Goal: Task Accomplishment & Management: Use online tool/utility

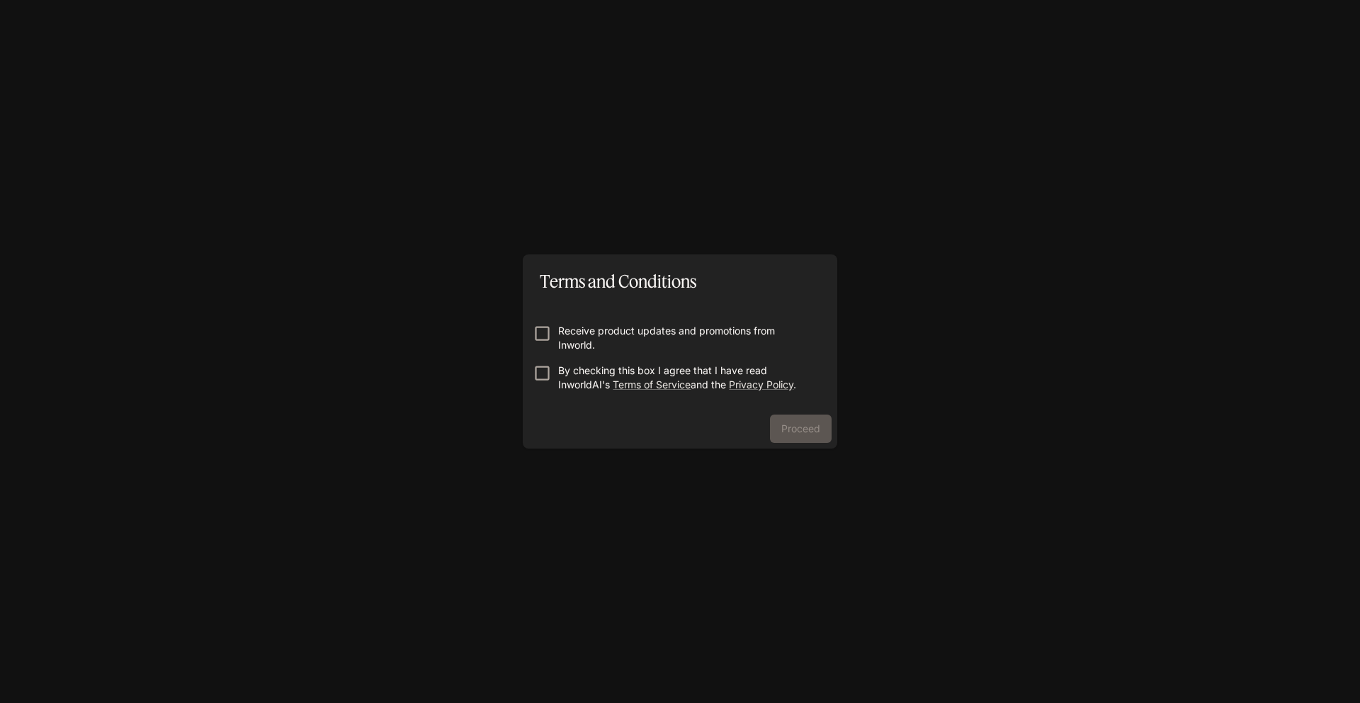
click at [569, 334] on p "Receive product updates and promotions from Inworld." at bounding box center [685, 338] width 255 height 28
click at [568, 378] on p "By checking this box I agree that I have read InworldAI's Terms of Service and …" at bounding box center [685, 377] width 255 height 28
click at [815, 430] on button "Proceed" at bounding box center [801, 428] width 62 height 28
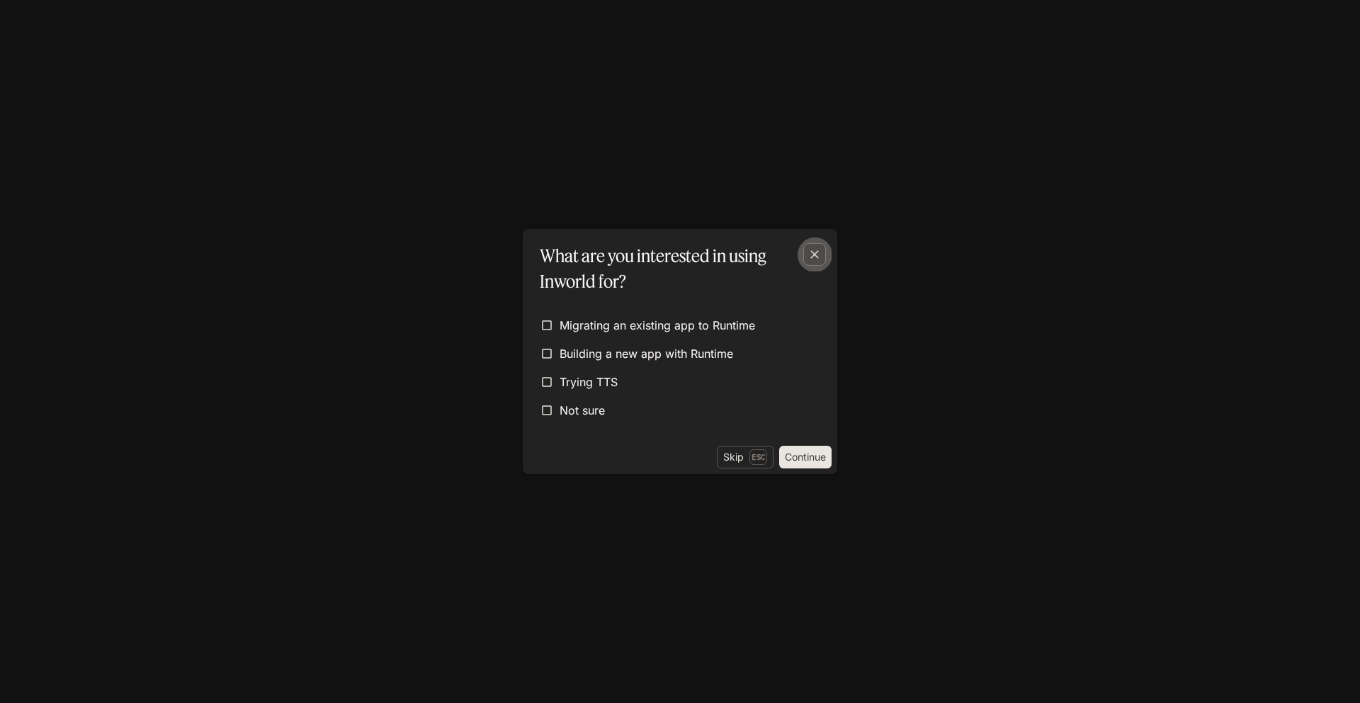
click at [815, 259] on icon "button" at bounding box center [814, 254] width 14 height 14
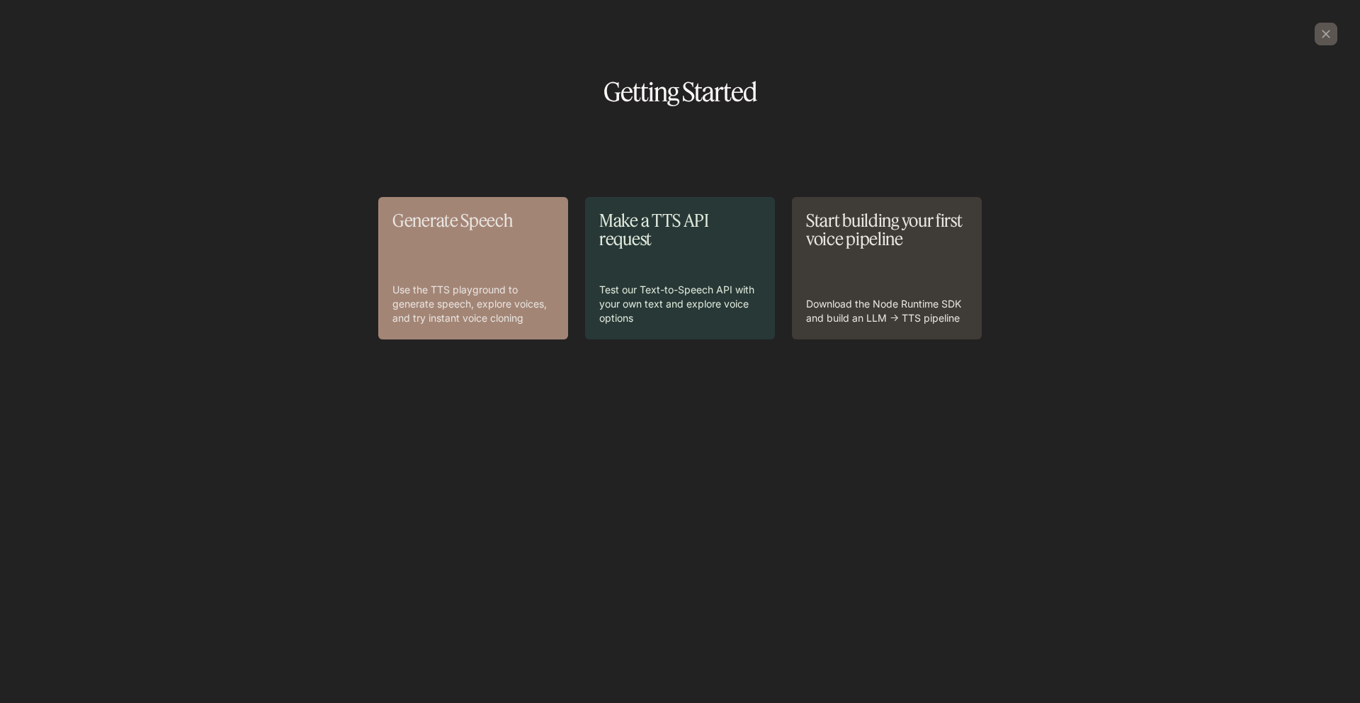
click at [487, 259] on div "Generate Speech Use the TTS playground to generate speech, explore voices, and …" at bounding box center [472, 268] width 161 height 114
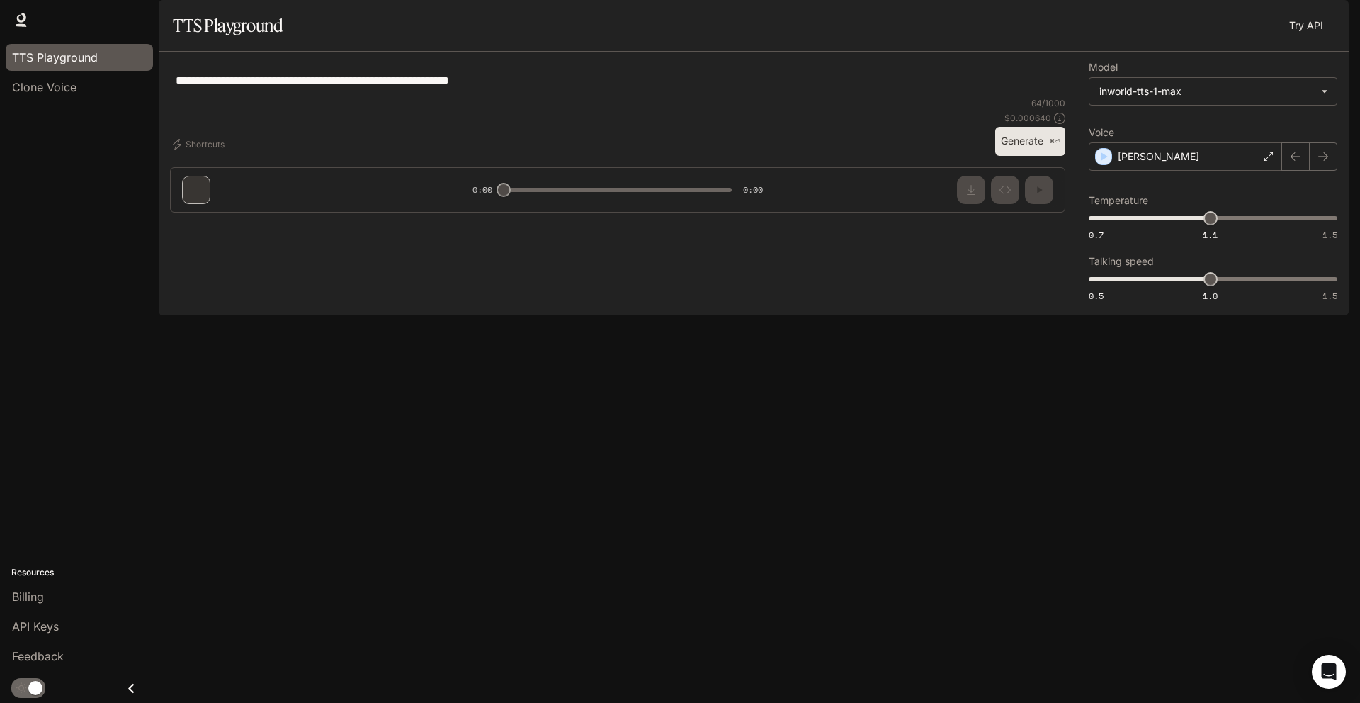
click at [93, 101] on li "Clone Voice" at bounding box center [79, 87] width 159 height 30
click at [93, 92] on div "Clone Voice" at bounding box center [79, 87] width 135 height 17
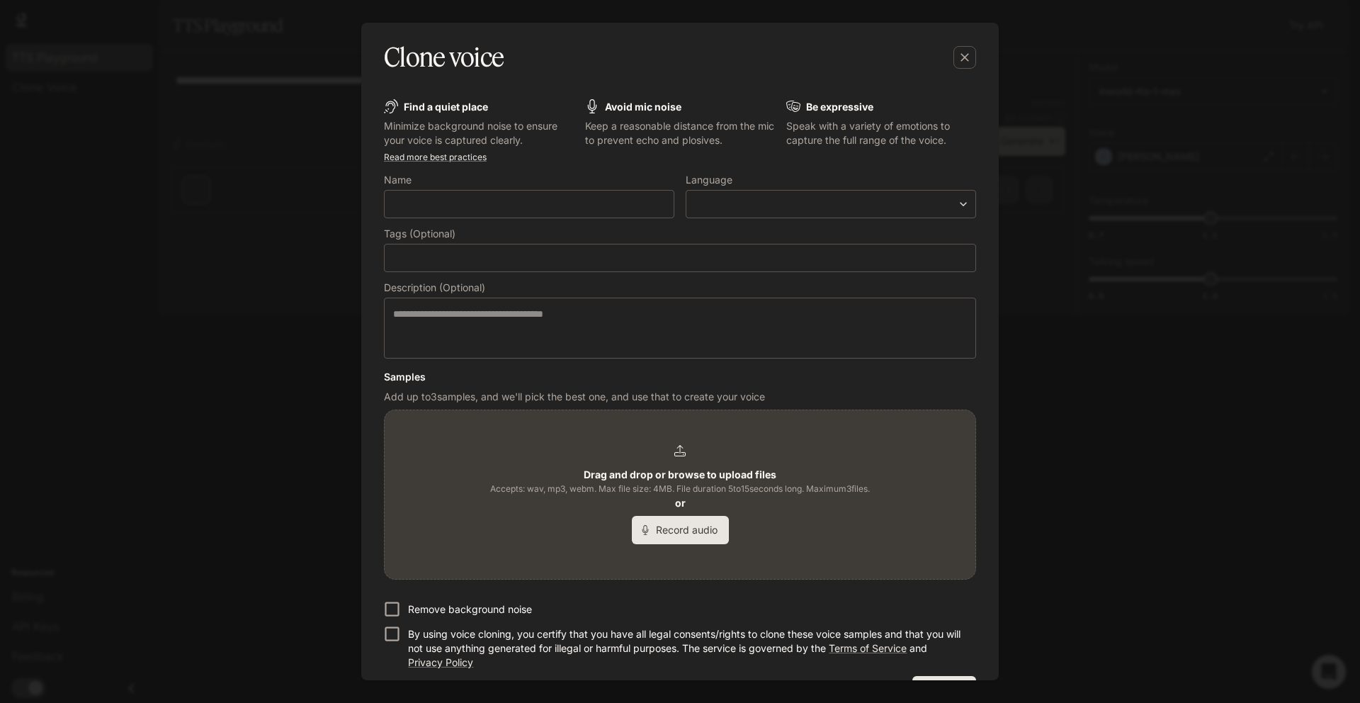
click at [603, 188] on label "Name" at bounding box center [529, 183] width 290 height 14
click at [975, 59] on button "button" at bounding box center [965, 57] width 34 height 34
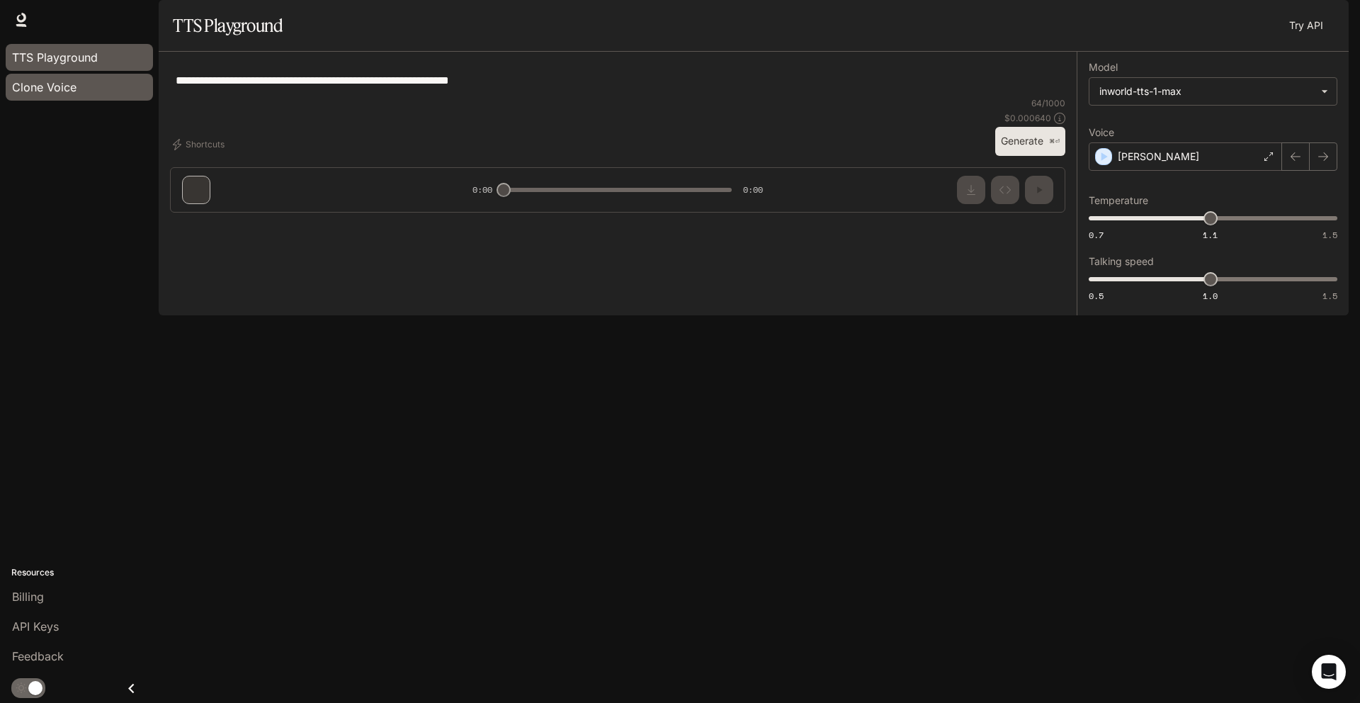
click at [93, 89] on div "Clone Voice" at bounding box center [79, 87] width 135 height 17
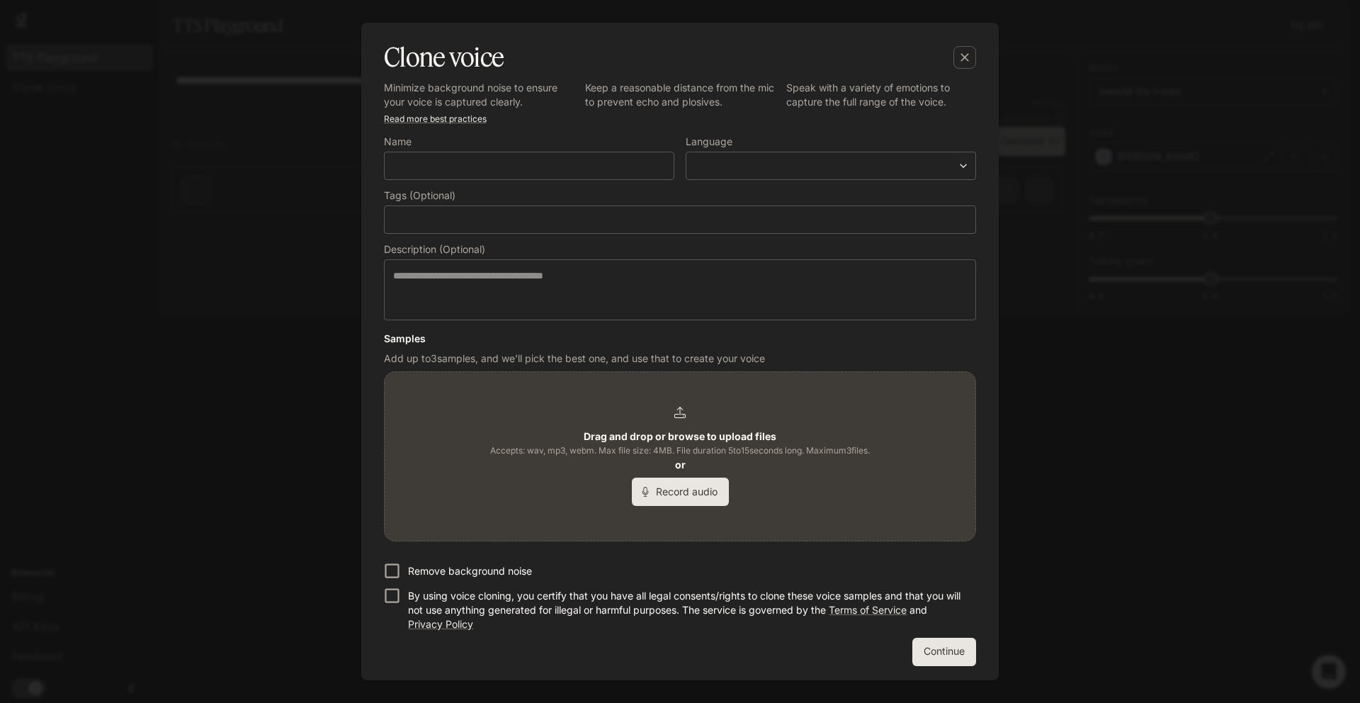
scroll to position [40, 0]
click at [528, 135] on label "Name" at bounding box center [529, 142] width 290 height 14
click at [517, 177] on div "​" at bounding box center [529, 163] width 290 height 28
type input "******"
click at [709, 174] on div "​ ​" at bounding box center [831, 163] width 290 height 28
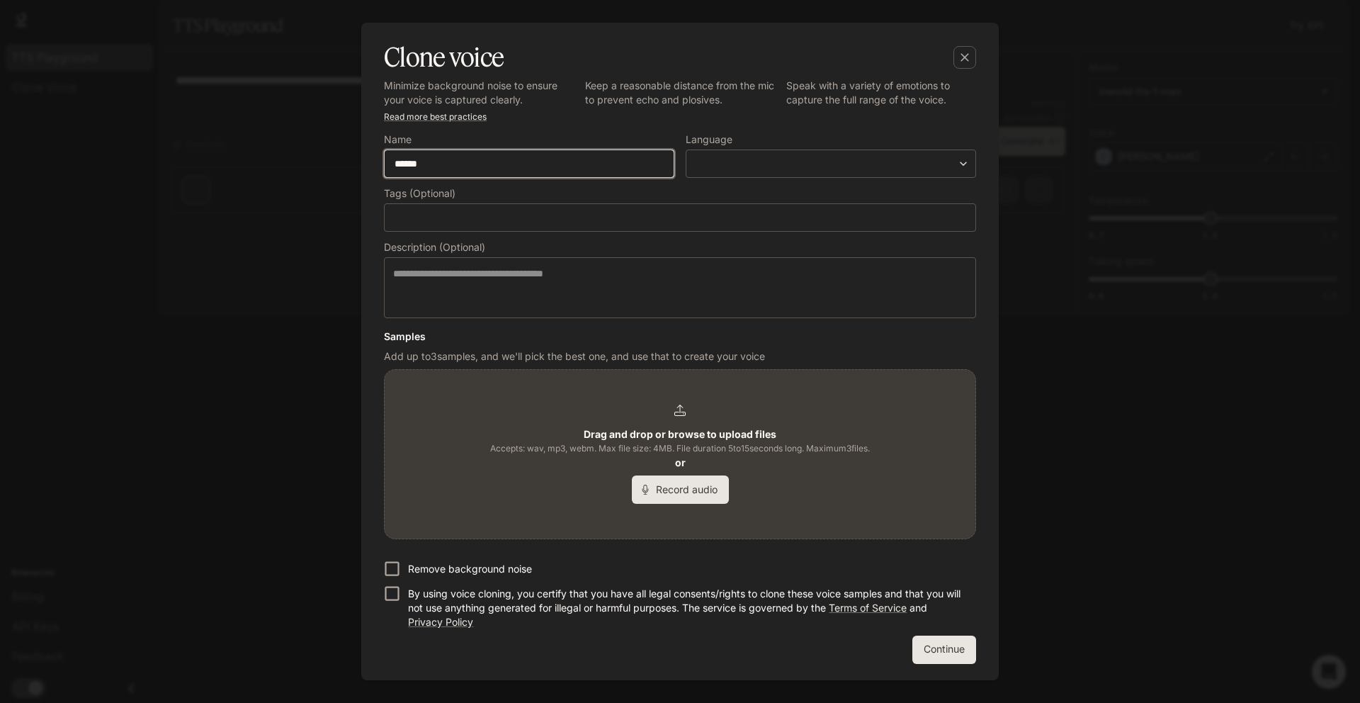
click at [603, 165] on input "******" at bounding box center [529, 164] width 289 height 14
type input "**********"
click at [828, 146] on label "Language" at bounding box center [831, 142] width 290 height 14
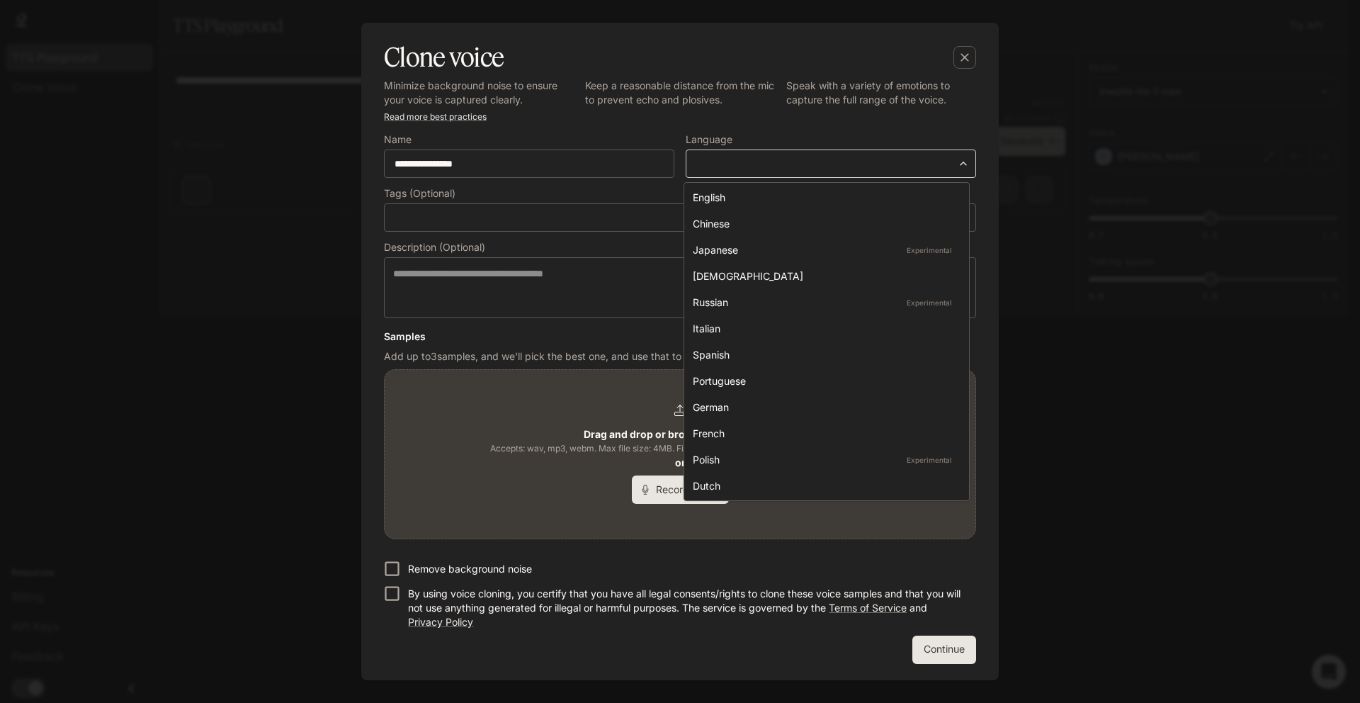
click at [821, 164] on body "**********" at bounding box center [680, 351] width 1360 height 703
click at [773, 207] on li "English" at bounding box center [826, 197] width 279 height 23
type input "*****"
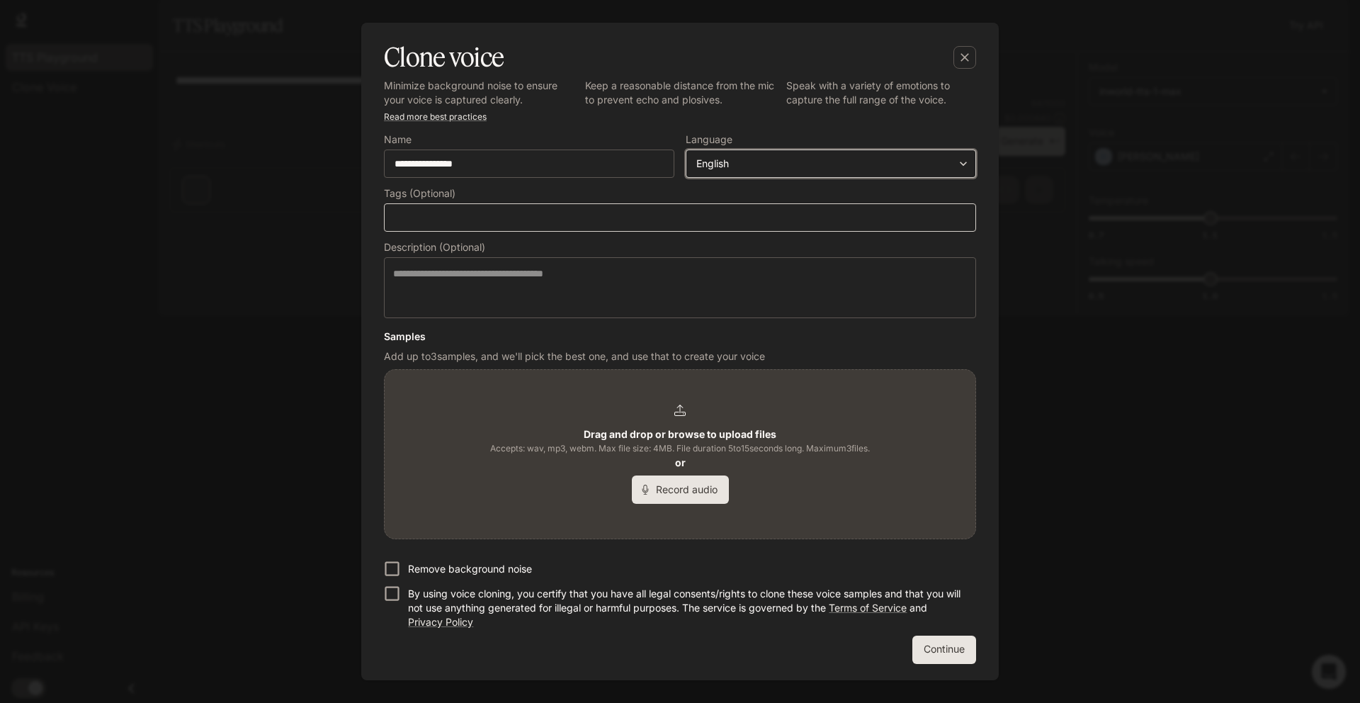
click at [635, 226] on div "​" at bounding box center [680, 217] width 592 height 28
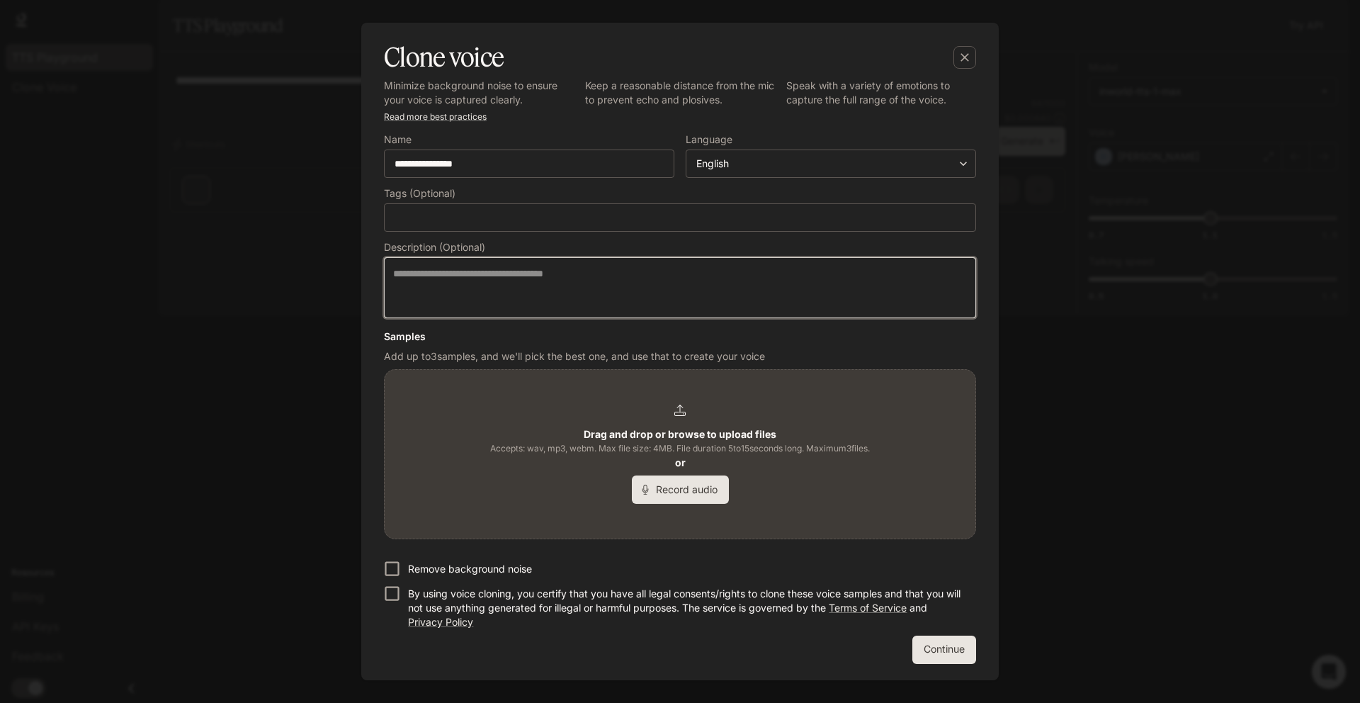
click at [616, 271] on textarea at bounding box center [680, 287] width 574 height 42
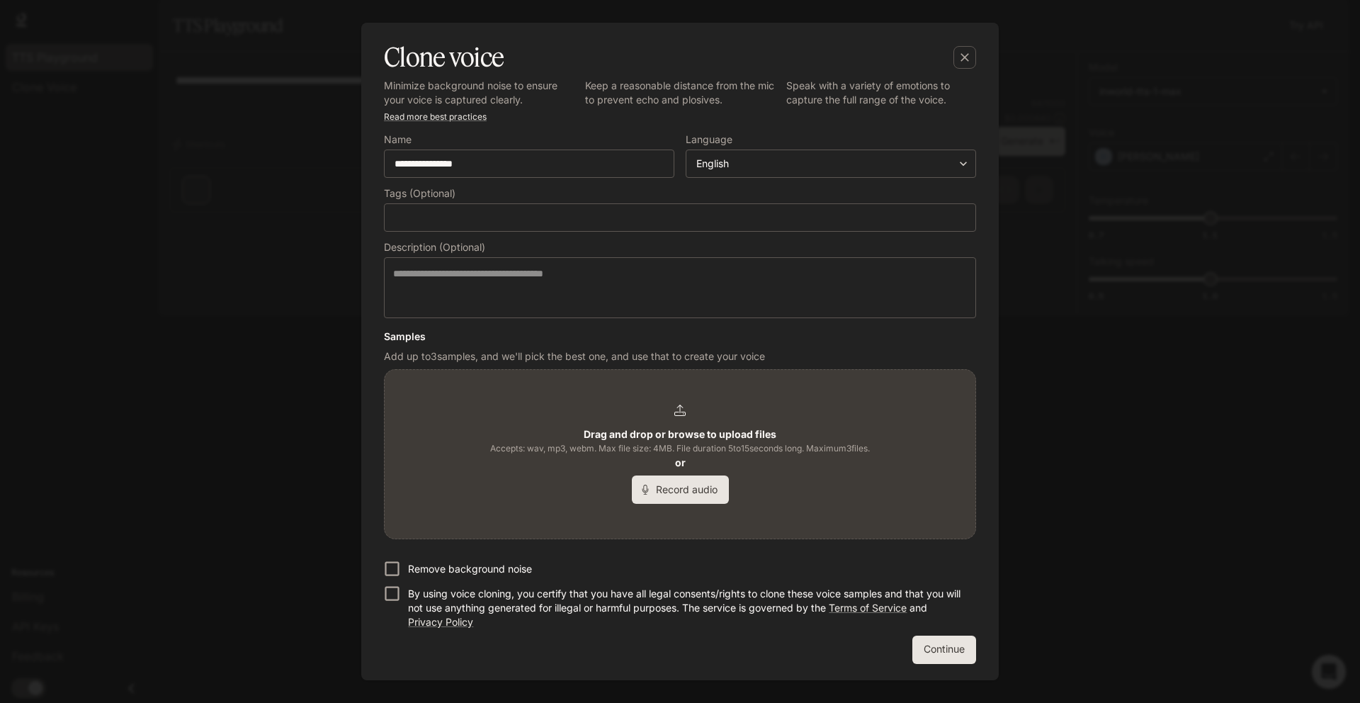
click at [673, 443] on span "Accepts: wav, mp3, webm. Max file size: 4MB. File duration 5 to 15 seconds long…" at bounding box center [680, 448] width 380 height 14
click at [713, 419] on div "Drag and drop or browse to upload files Accepts: wav, mp3, webm. Max file size:…" at bounding box center [680, 453] width 380 height 99
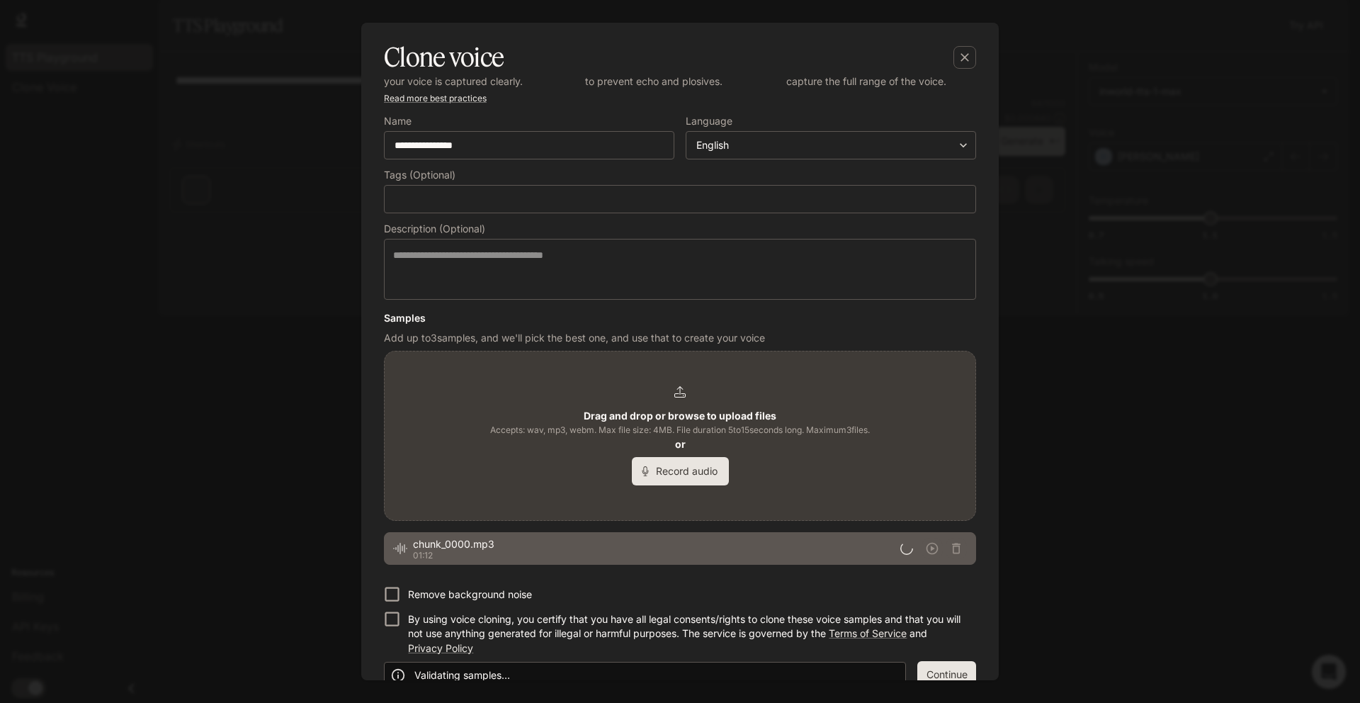
scroll to position [84, 0]
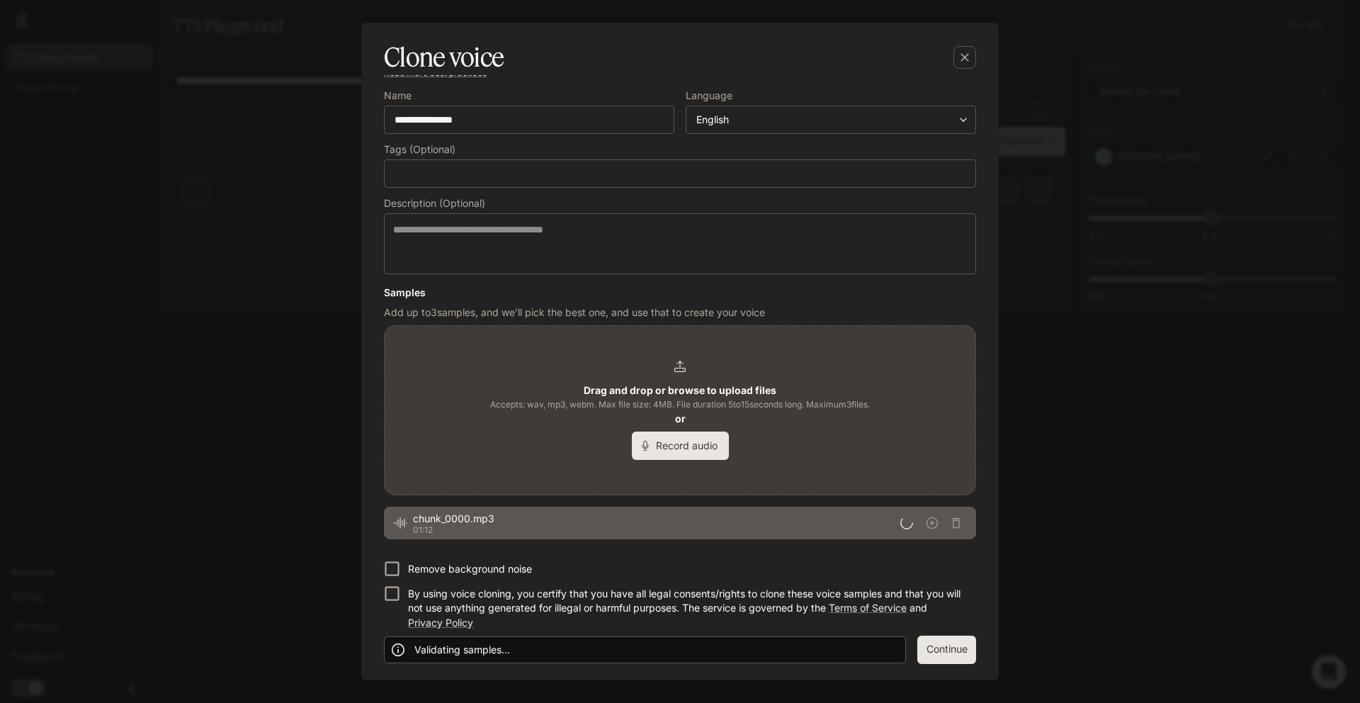
click at [503, 567] on p "Remove background noise" at bounding box center [470, 569] width 124 height 14
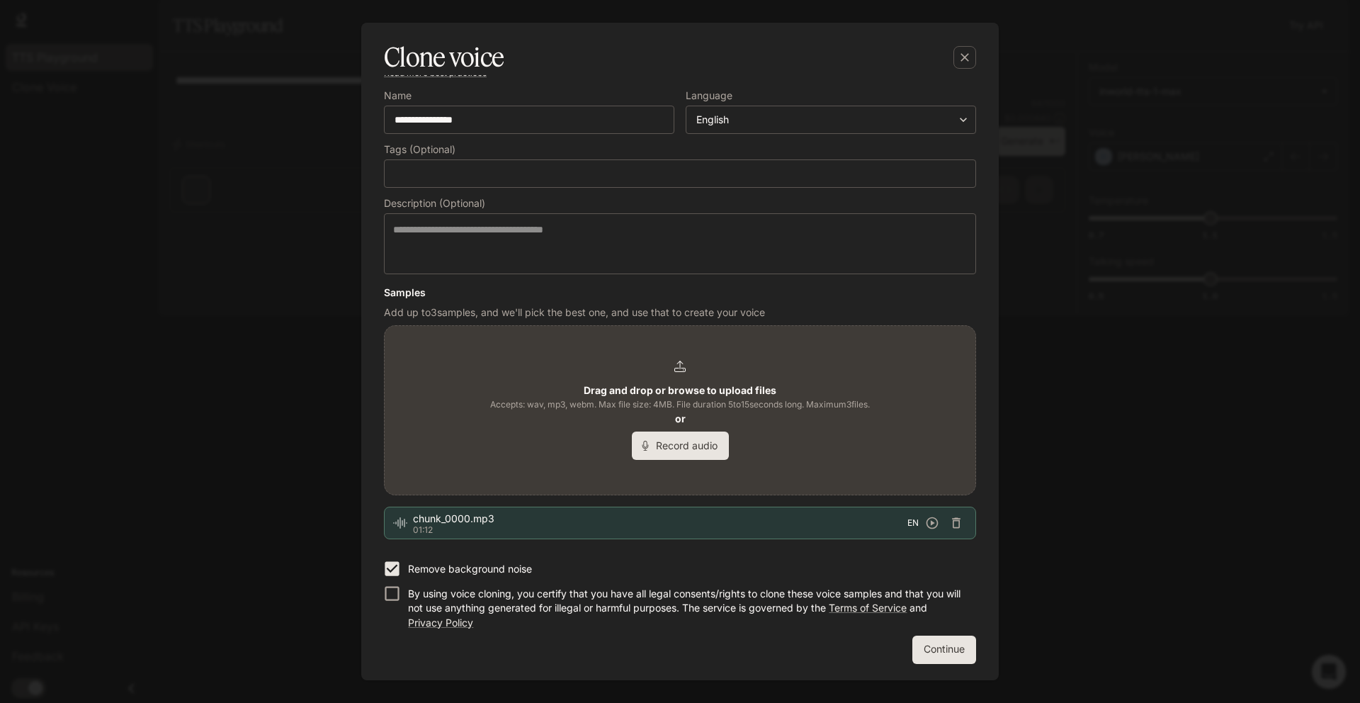
click at [493, 589] on p "By using voice cloning, you certify that you have all legal consents/rights to …" at bounding box center [686, 607] width 557 height 42
click at [922, 649] on button "Continue" at bounding box center [944, 649] width 64 height 28
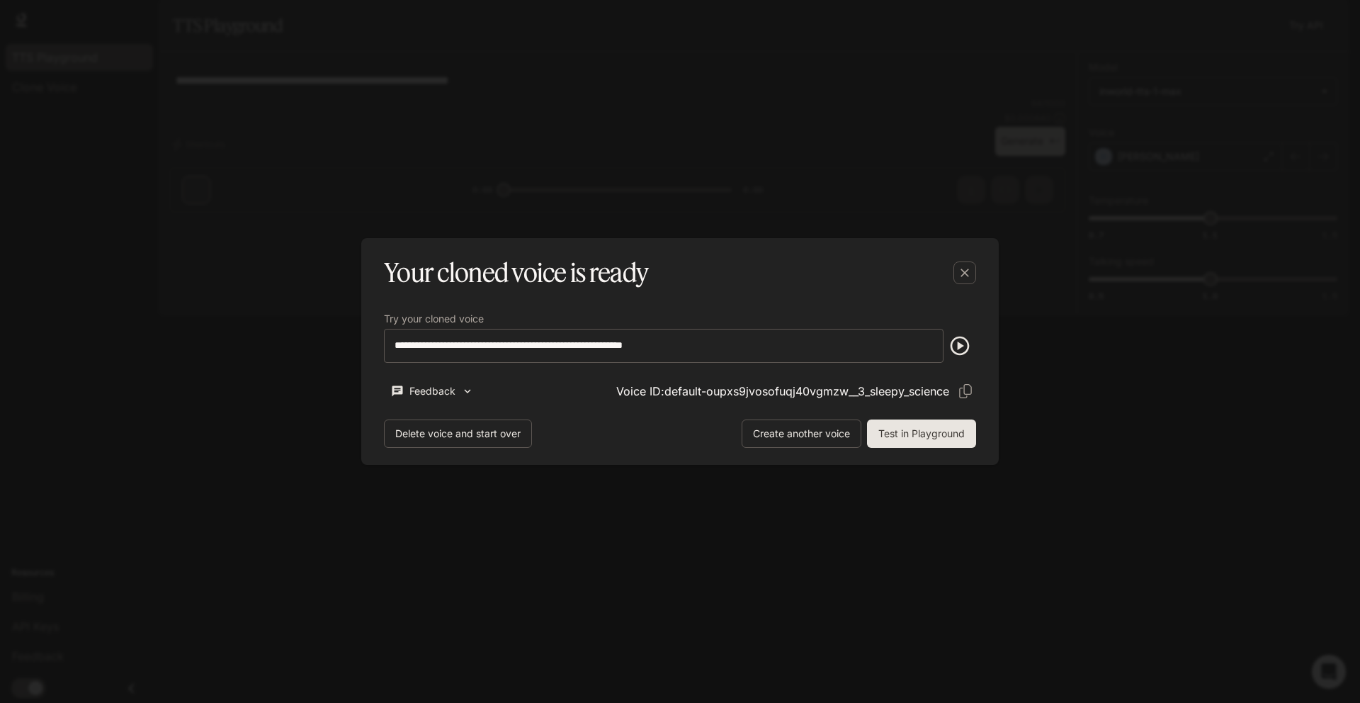
scroll to position [0, 0]
click at [928, 426] on button "Test in Playground" at bounding box center [921, 433] width 109 height 28
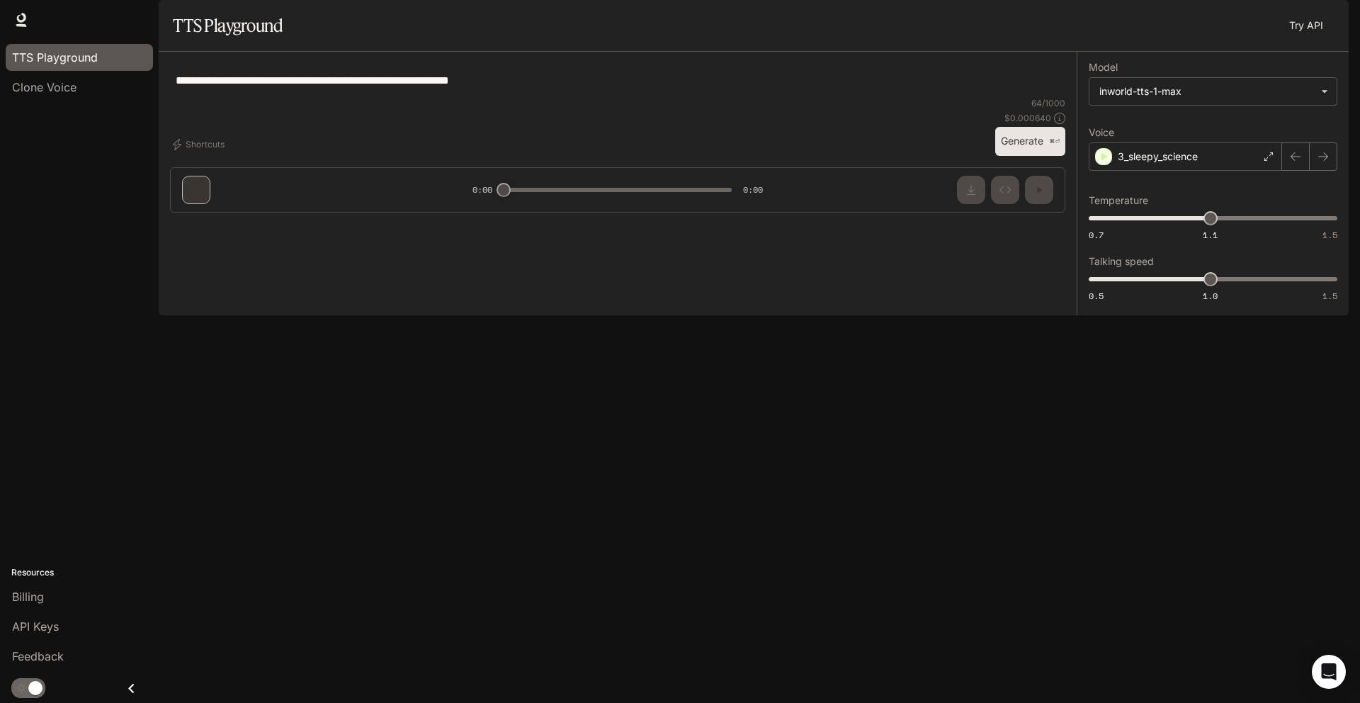
click at [1008, 156] on button "Generate ⌘⏎" at bounding box center [1030, 141] width 70 height 29
click at [1033, 195] on icon "button" at bounding box center [1038, 189] width 11 height 11
type input "***"
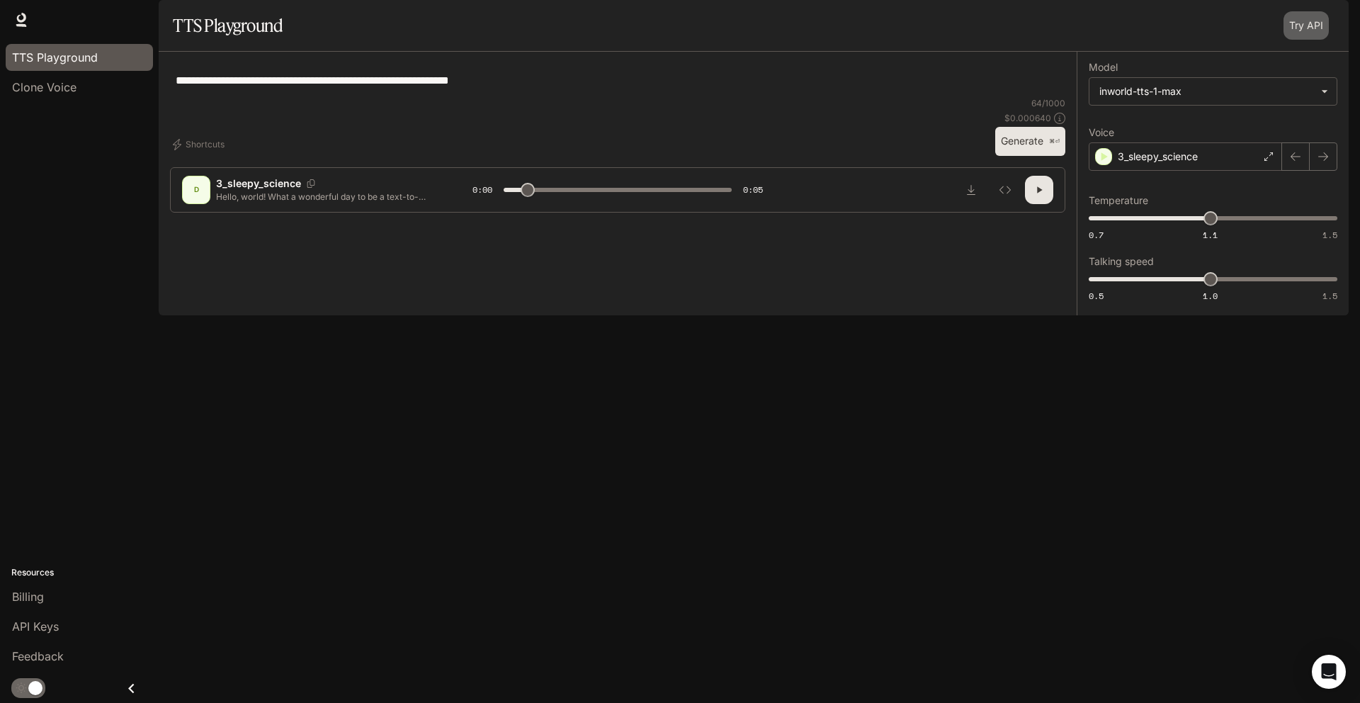
click at [1293, 40] on link "Try API" at bounding box center [1305, 25] width 45 height 28
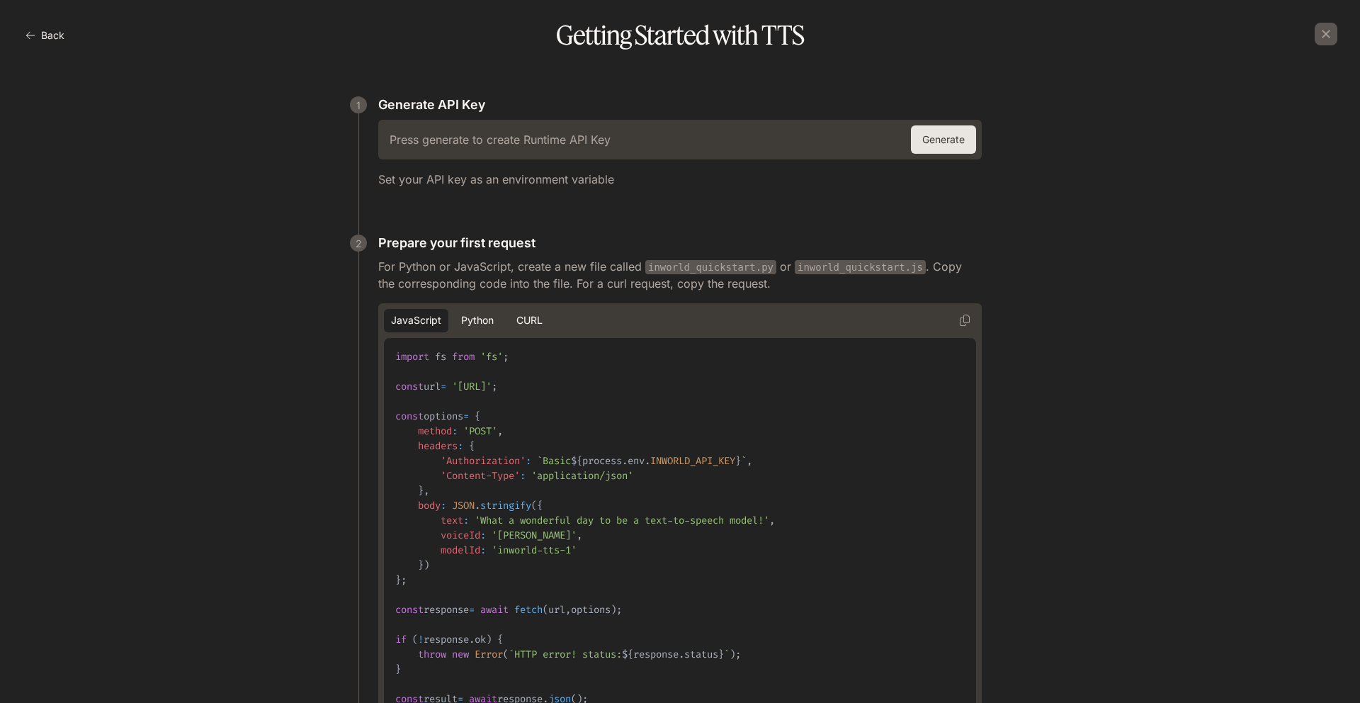
click at [950, 150] on button "Generate" at bounding box center [943, 139] width 65 height 28
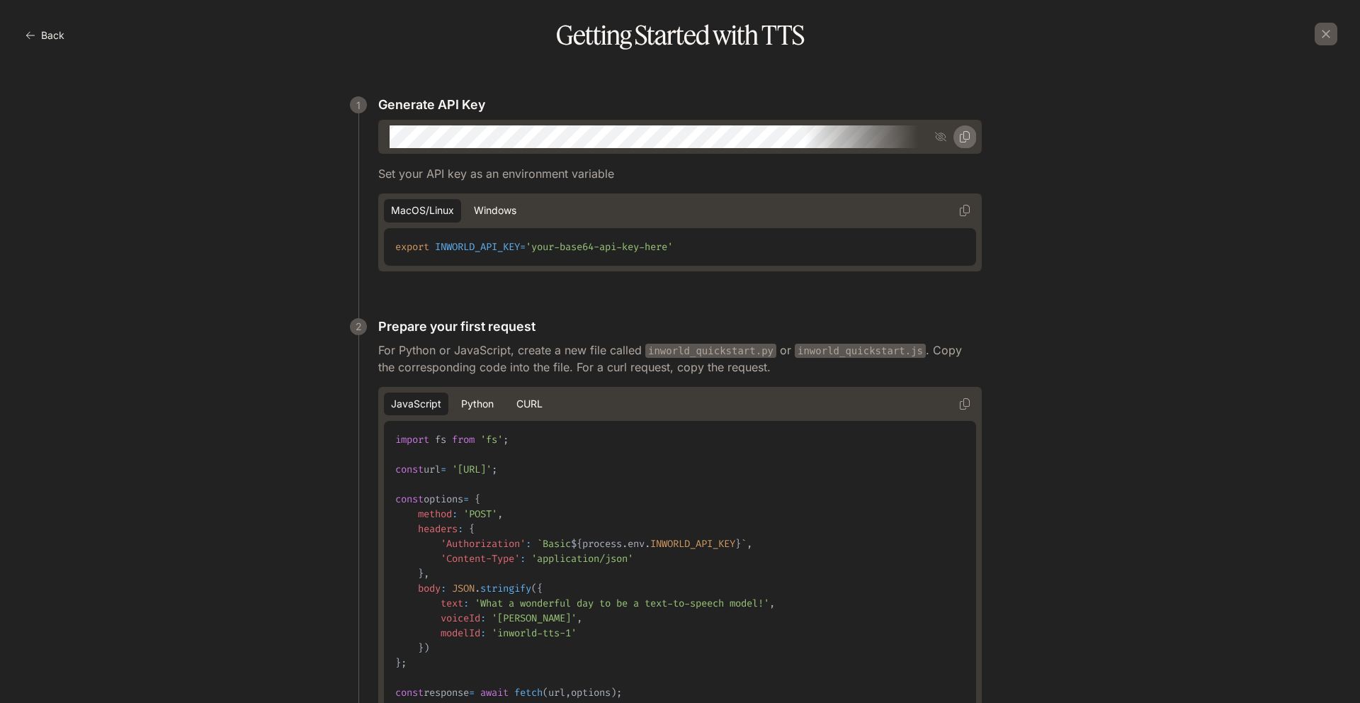
click at [964, 131] on icon "button" at bounding box center [965, 136] width 10 height 11
click at [935, 137] on icon "button" at bounding box center [940, 136] width 11 height 11
click at [961, 140] on icon "button" at bounding box center [964, 136] width 11 height 11
click at [478, 208] on button "Windows" at bounding box center [495, 210] width 57 height 23
click at [961, 135] on icon "button" at bounding box center [964, 136] width 11 height 11
